Goal: Task Accomplishment & Management: Complete application form

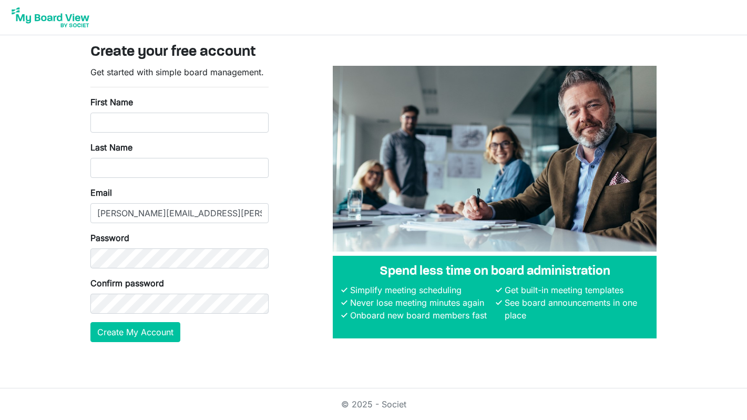
click at [103, 96] on label "First Name" at bounding box center [111, 102] width 43 height 13
click at [103, 113] on input "First Name" at bounding box center [179, 123] width 178 height 20
click at [125, 131] on input "First Name" at bounding box center [179, 123] width 178 height 20
type input "Anna C"
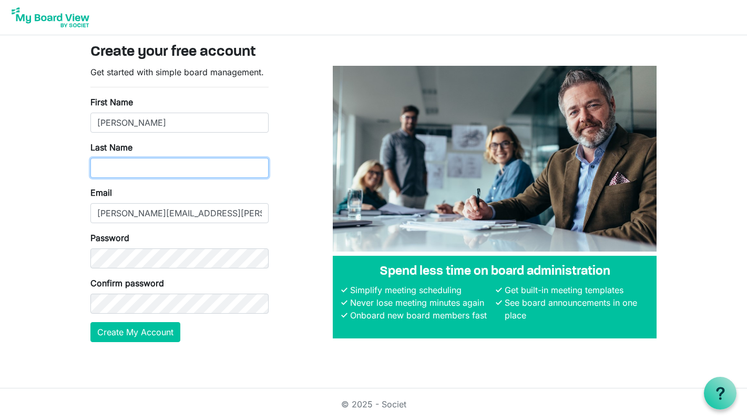
type input "Wilson"
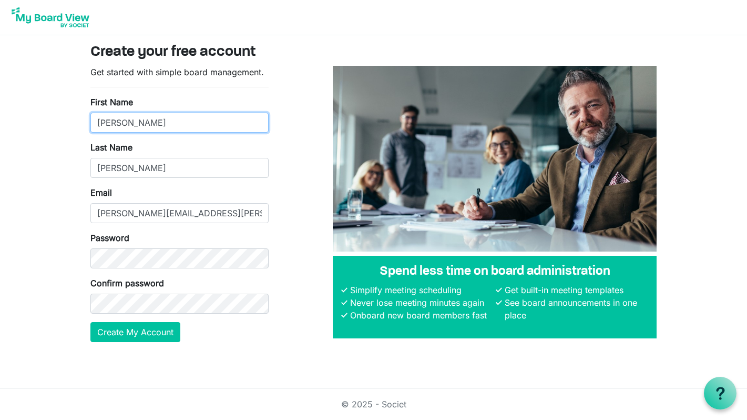
click at [141, 118] on input "Anna C" at bounding box center [179, 123] width 178 height 20
click at [148, 125] on input "Anna C" at bounding box center [179, 123] width 178 height 20
type input "Anna"
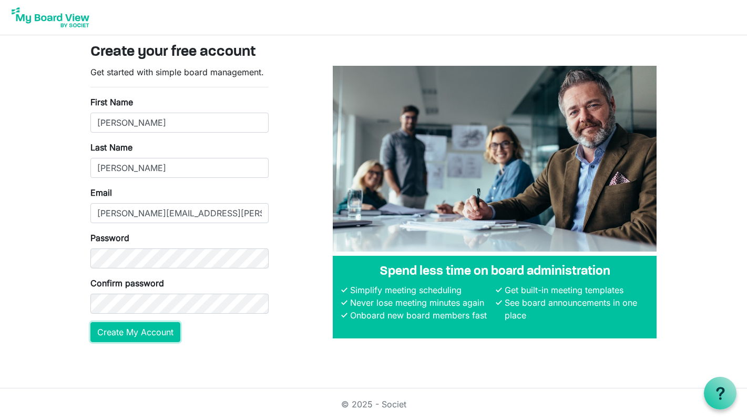
click at [157, 337] on button "Create My Account" at bounding box center [135, 332] width 90 height 20
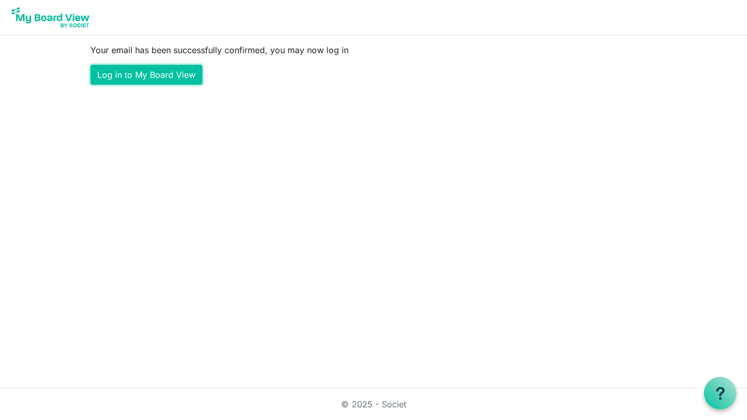
click at [139, 78] on link "Log in to My Board View" at bounding box center [146, 75] width 112 height 20
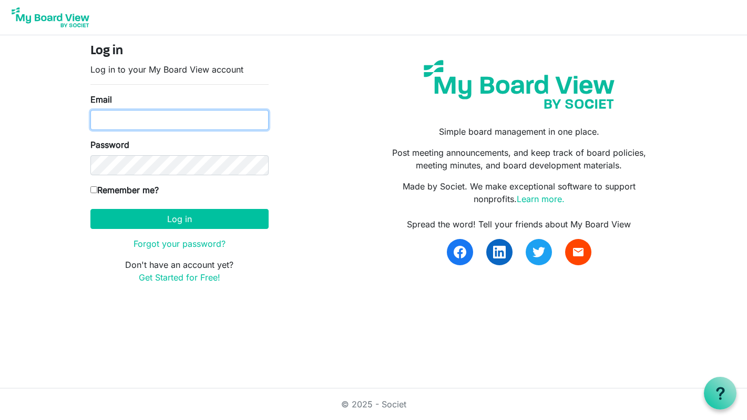
type input "anna.wilson@dekalb.org"
click at [168, 235] on form "Log in Log in to your My Board View account Email anna.wilson@dekalb.org Passwo…" at bounding box center [179, 164] width 178 height 240
click at [170, 229] on form "Log in Log in to your My Board View account Email anna.wilson@dekalb.org Passwo…" at bounding box center [179, 164] width 178 height 240
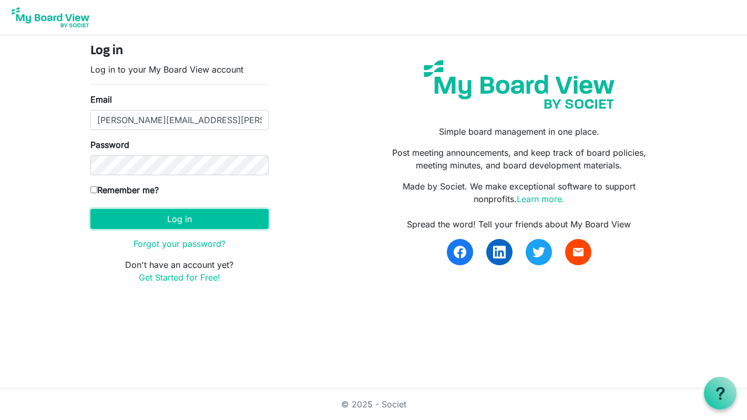
click at [171, 224] on button "Log in" at bounding box center [179, 219] width 178 height 20
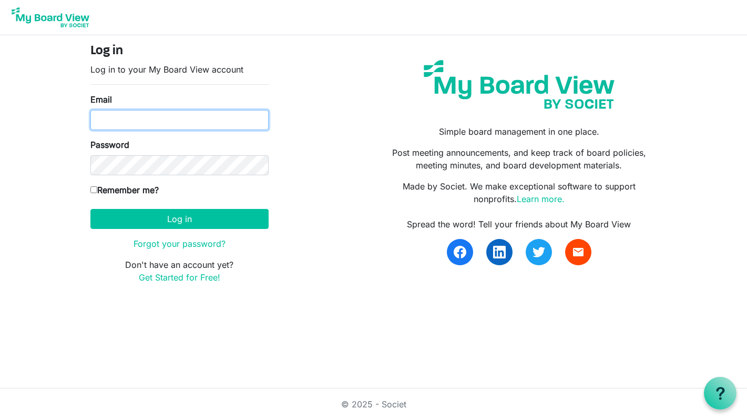
type input "anna.wilson@dekalb.org"
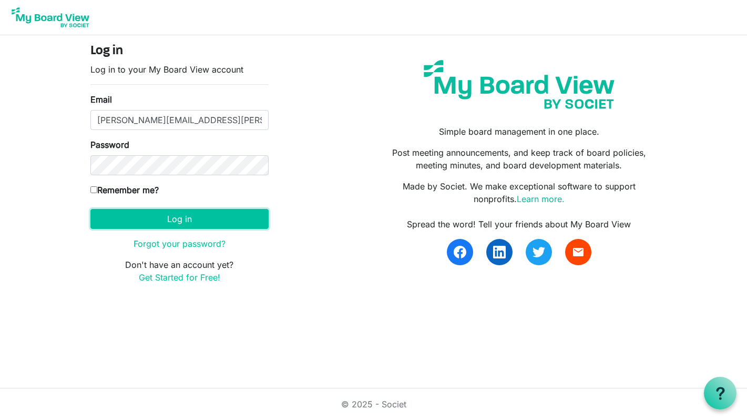
click at [130, 220] on button "Log in" at bounding box center [179, 219] width 178 height 20
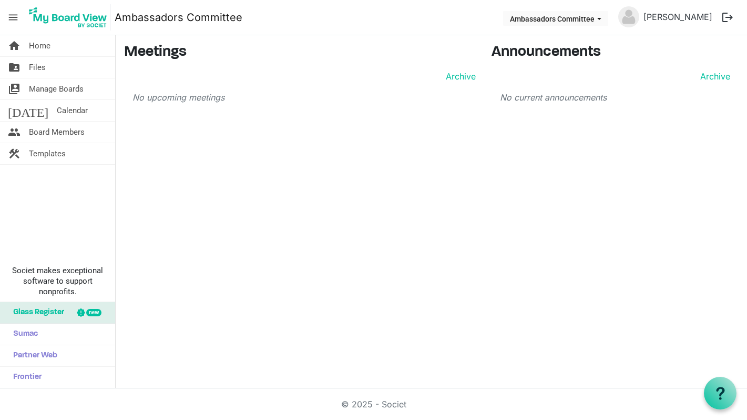
click at [63, 51] on link "home Home" at bounding box center [57, 45] width 115 height 21
click at [66, 88] on span "Manage Boards" at bounding box center [56, 88] width 55 height 21
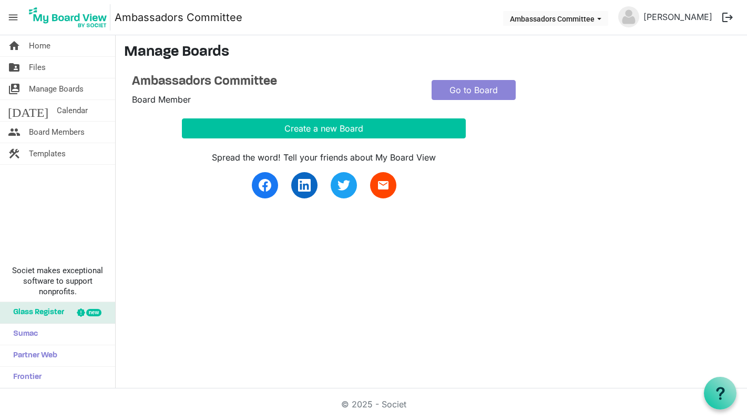
click at [62, 72] on link "folder_shared Files" at bounding box center [57, 67] width 115 height 21
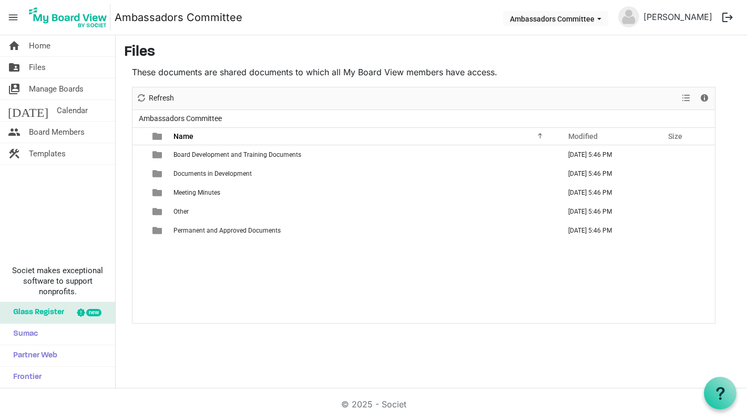
click at [54, 151] on span "Templates" at bounding box center [47, 153] width 37 height 21
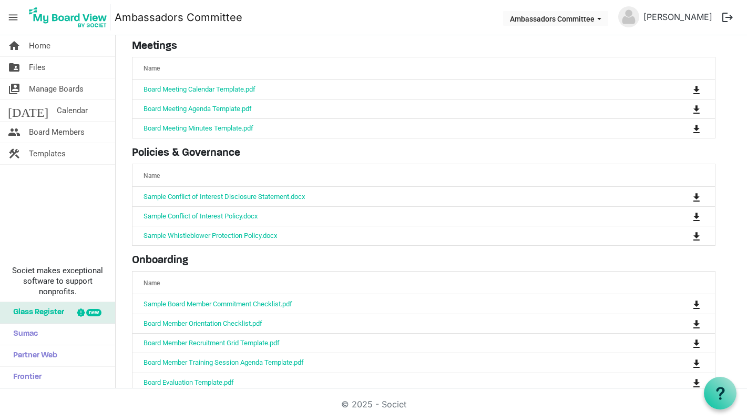
scroll to position [72, 0]
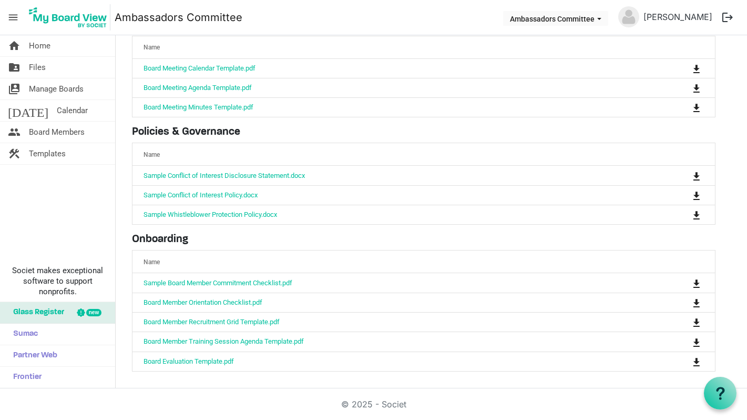
click at [50, 36] on link "home Home" at bounding box center [57, 45] width 115 height 21
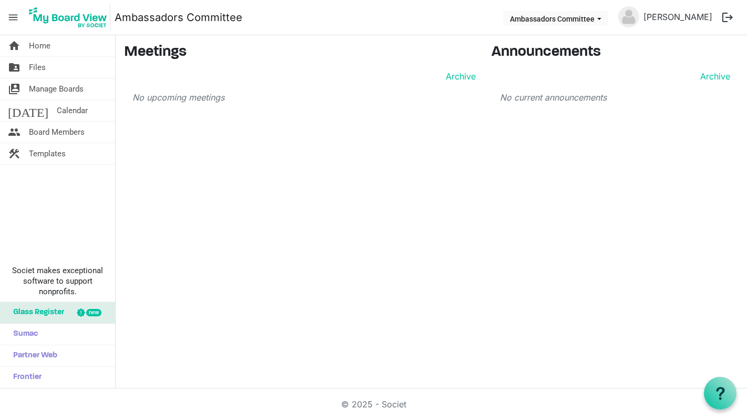
click at [8, 12] on span "menu" at bounding box center [13, 17] width 20 height 20
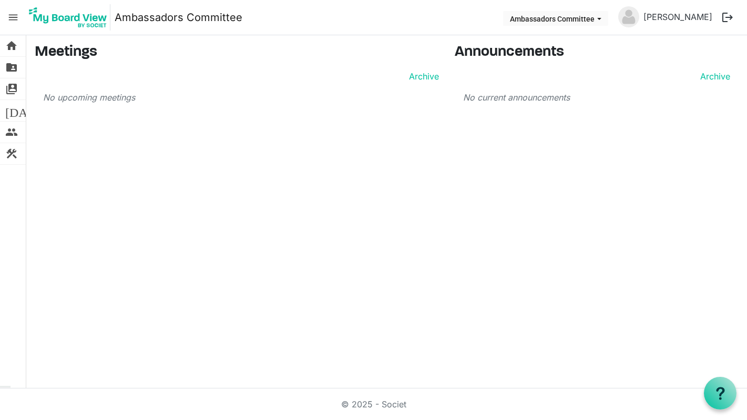
click at [11, 13] on span "menu" at bounding box center [13, 17] width 20 height 20
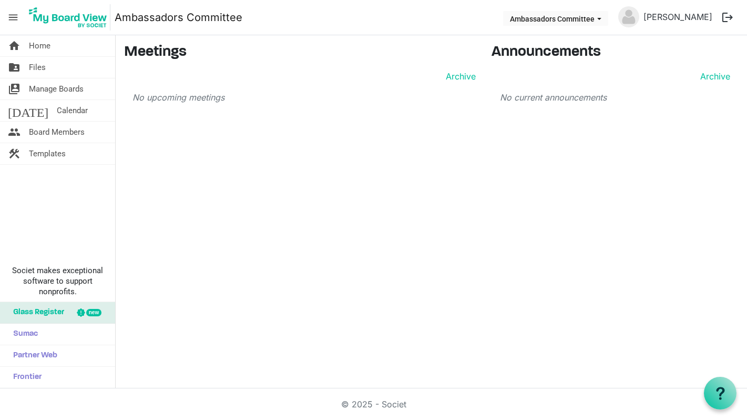
click at [57, 108] on span "Calendar" at bounding box center [72, 110] width 31 height 21
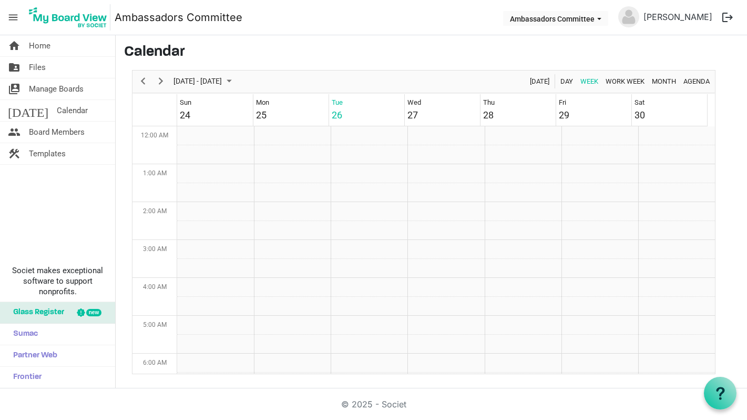
scroll to position [341, 0]
